Goal: Book appointment/travel/reservation

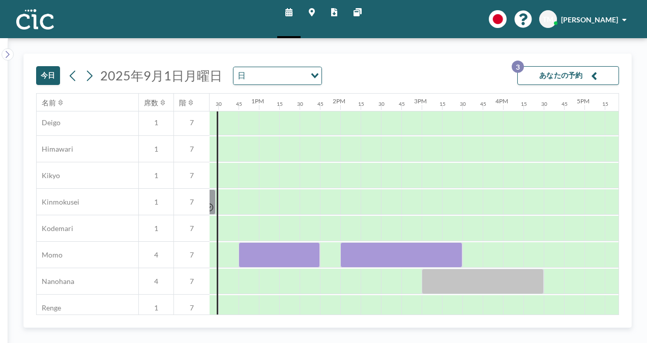
scroll to position [373, 1009]
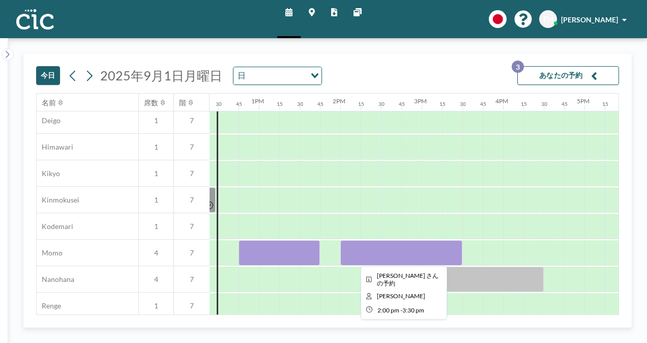
click at [412, 250] on div at bounding box center [401, 252] width 122 height 25
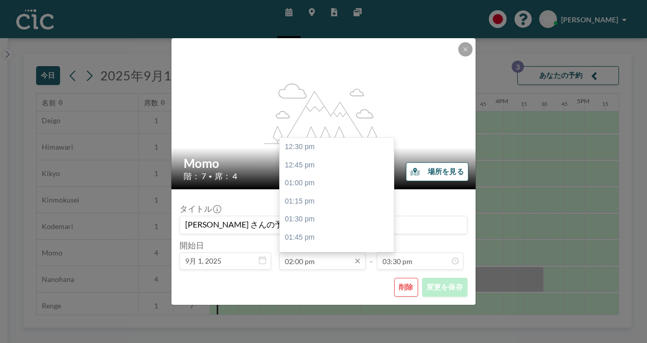
scroll to position [109, 0]
click at [320, 206] on div "02:45 pm" at bounding box center [339, 201] width 119 height 18
type input "02:45 pm"
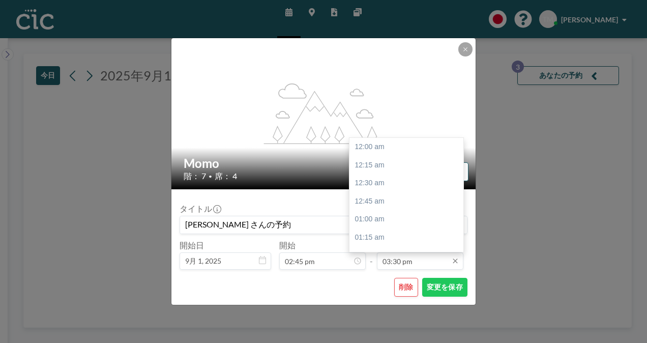
scroll to position [1123, 0]
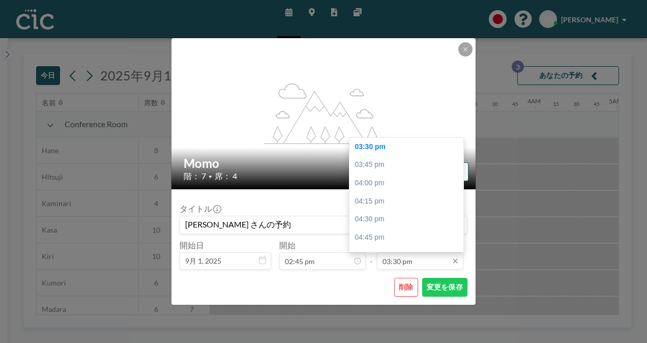
click at [407, 264] on input "03:30 pm" at bounding box center [420, 260] width 86 height 17
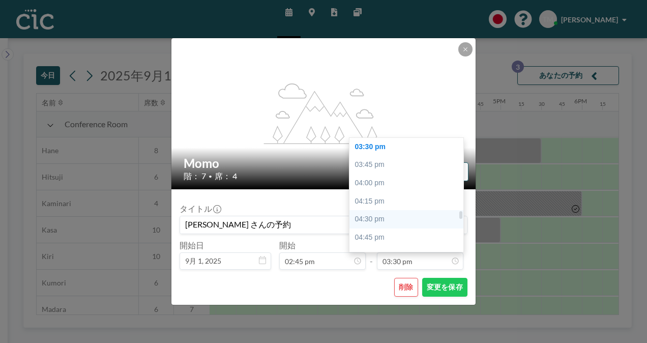
scroll to position [0, 1180]
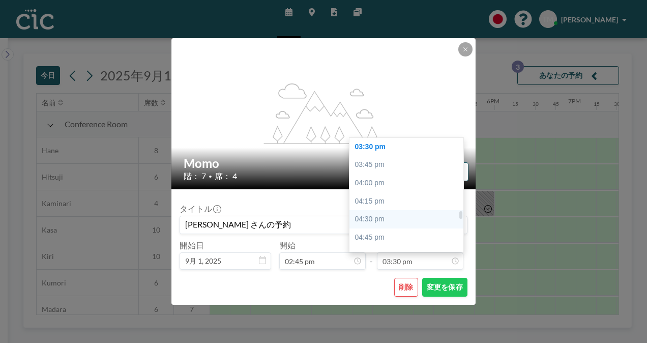
click at [396, 219] on div "04:30 pm" at bounding box center [408, 219] width 119 height 18
type input "04:30 pm"
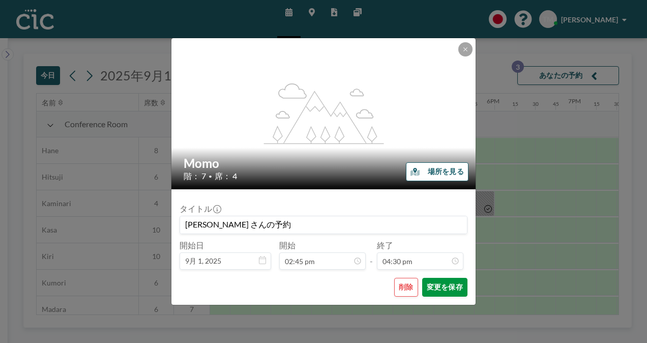
scroll to position [1195, 0]
click at [443, 285] on button "変更を保存" at bounding box center [444, 287] width 45 height 19
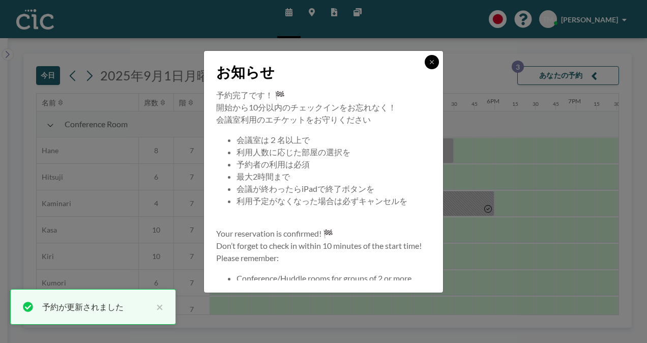
click at [433, 62] on icon at bounding box center [432, 62] width 6 height 6
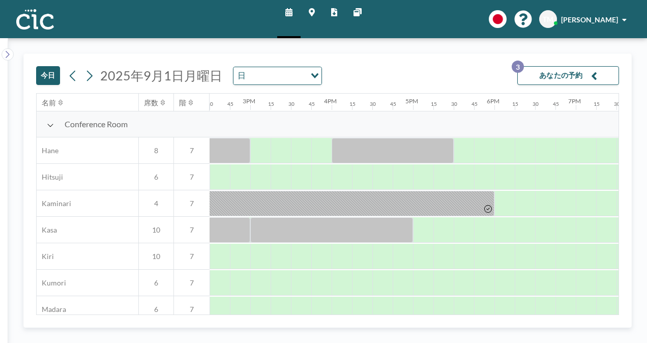
click at [544, 68] on button "あなたの予約 3" at bounding box center [568, 75] width 102 height 19
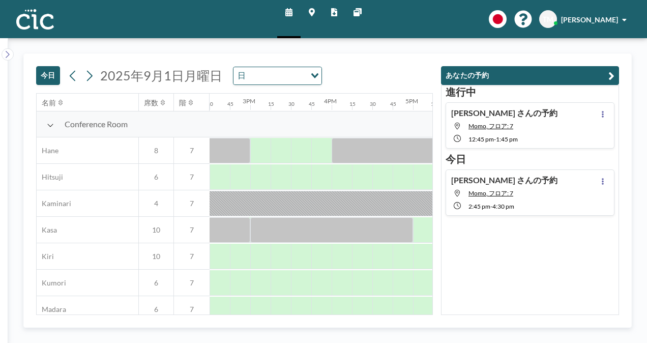
click at [482, 142] on div "[PERSON_NAME]の予約 Momo, フロア: 7 12:45 PM - 1:45 PM" at bounding box center [530, 125] width 169 height 46
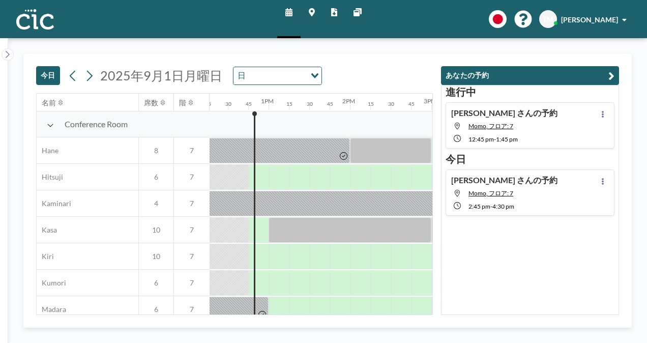
scroll to position [0, 1017]
